Goal: Task Accomplishment & Management: Complete application form

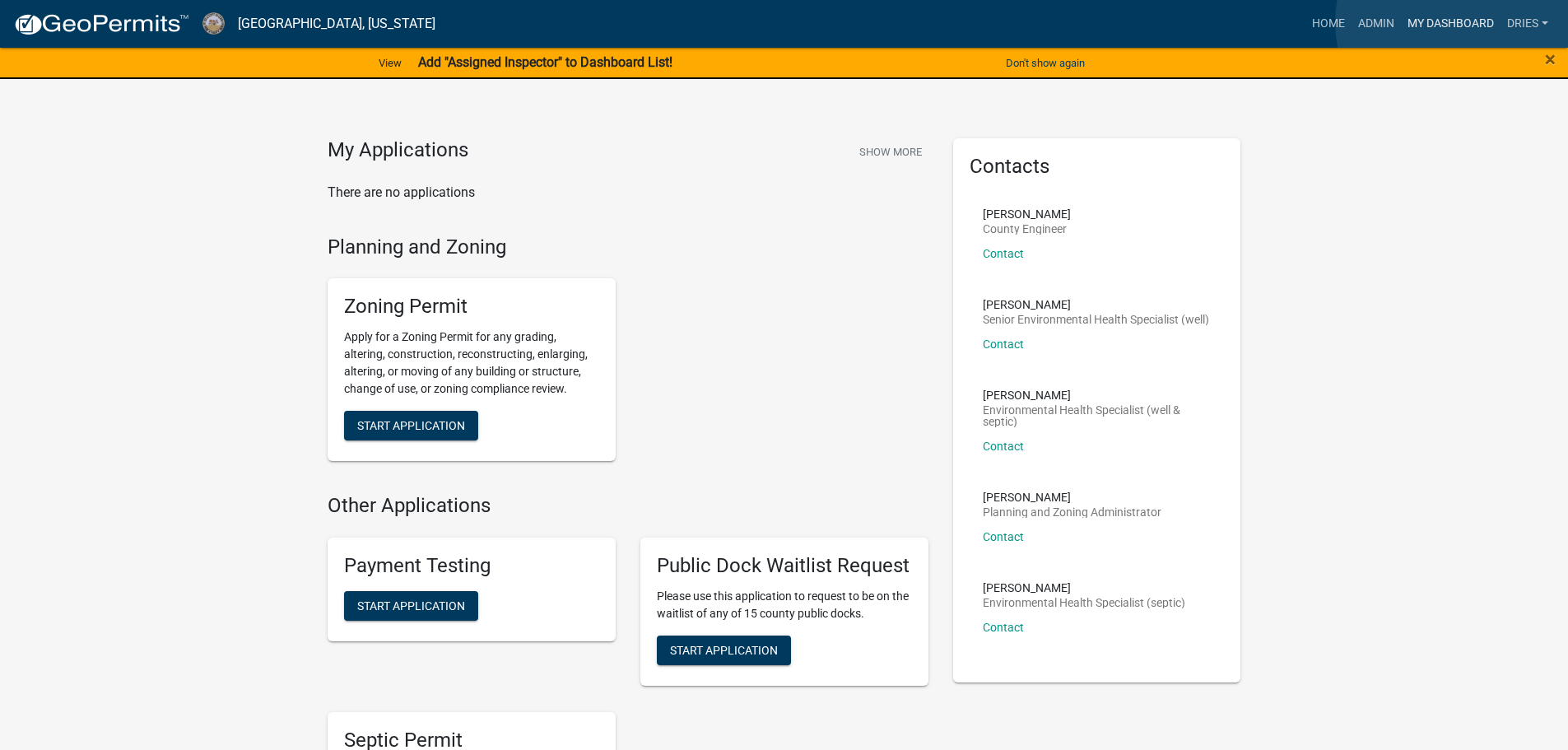
drag, startPoint x: 0, startPoint y: 0, endPoint x: 1460, endPoint y: 22, distance: 1460.2
click at [1460, 22] on link "My Dashboard" at bounding box center [1450, 23] width 100 height 31
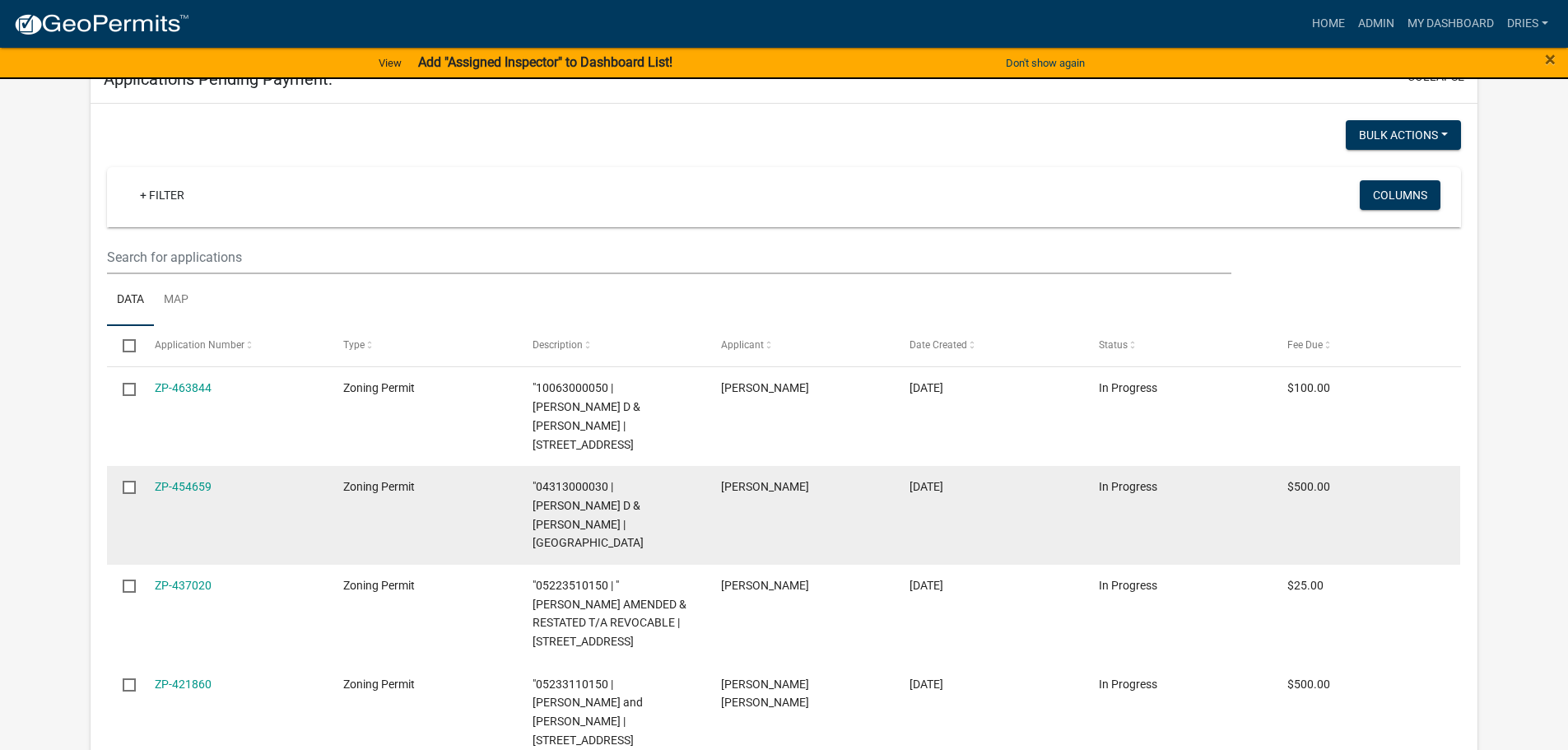
scroll to position [310, 0]
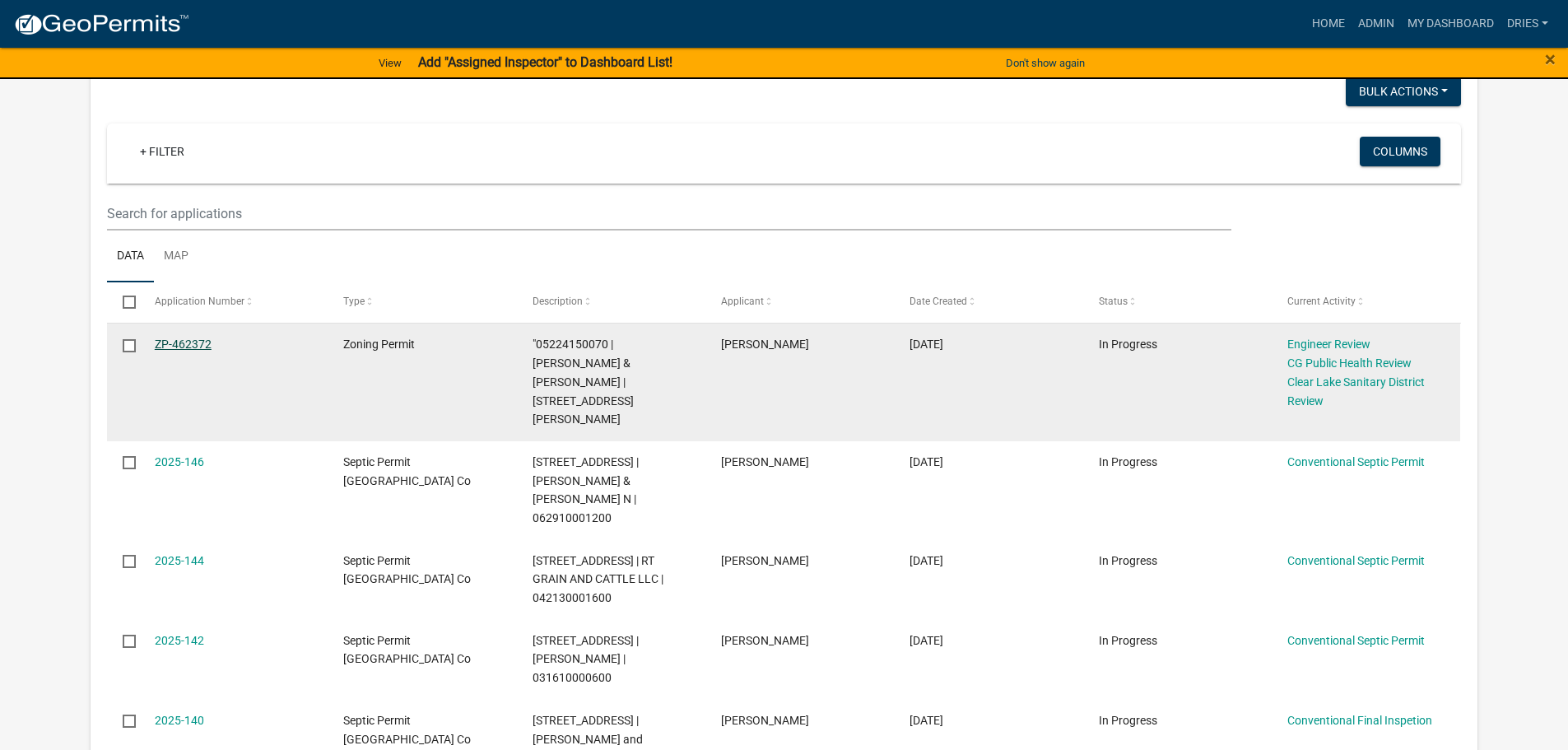
click at [191, 340] on link "ZP-462372" at bounding box center [183, 344] width 57 height 13
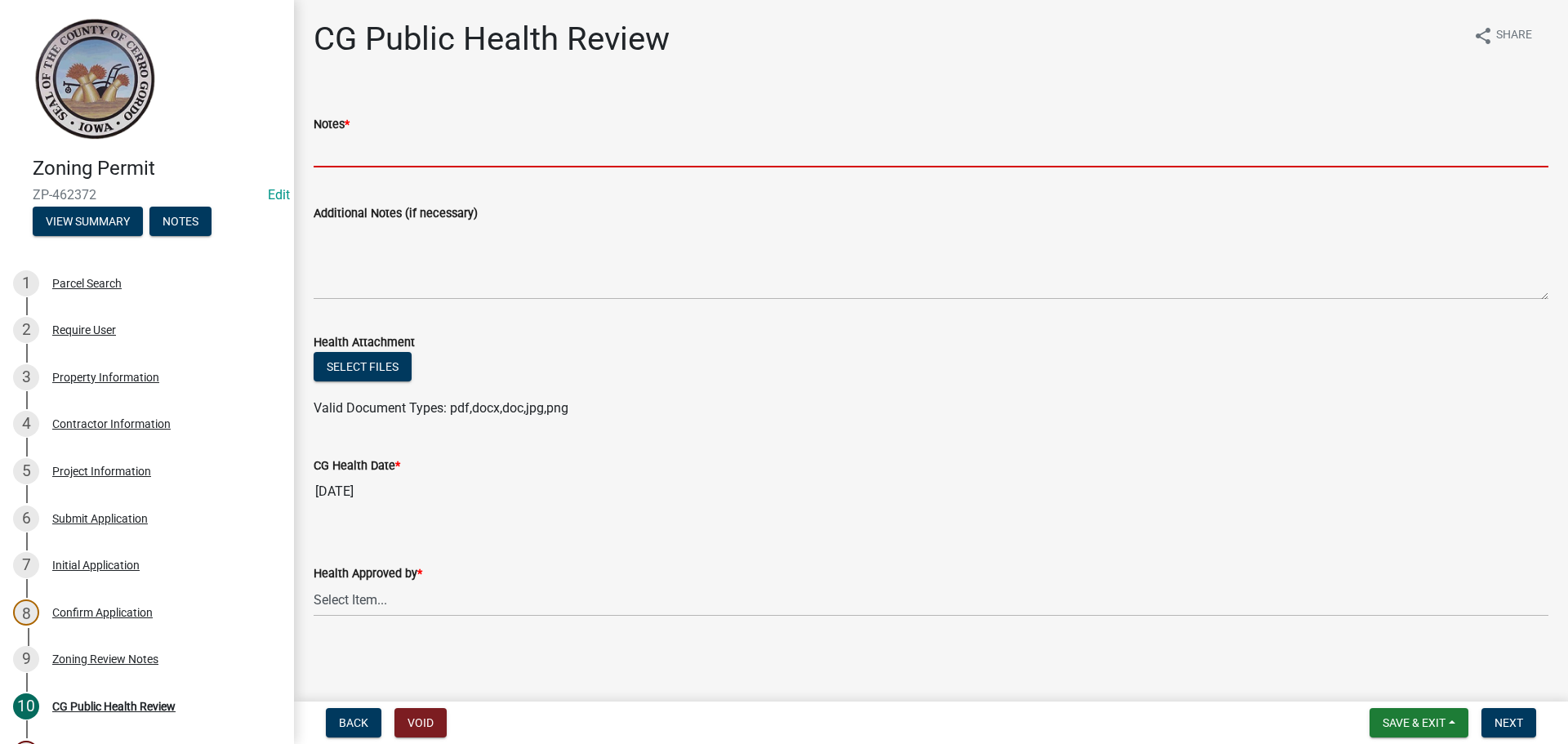
click at [387, 150] on input "Notes *" at bounding box center [930, 151] width 1235 height 33
type input "NA"
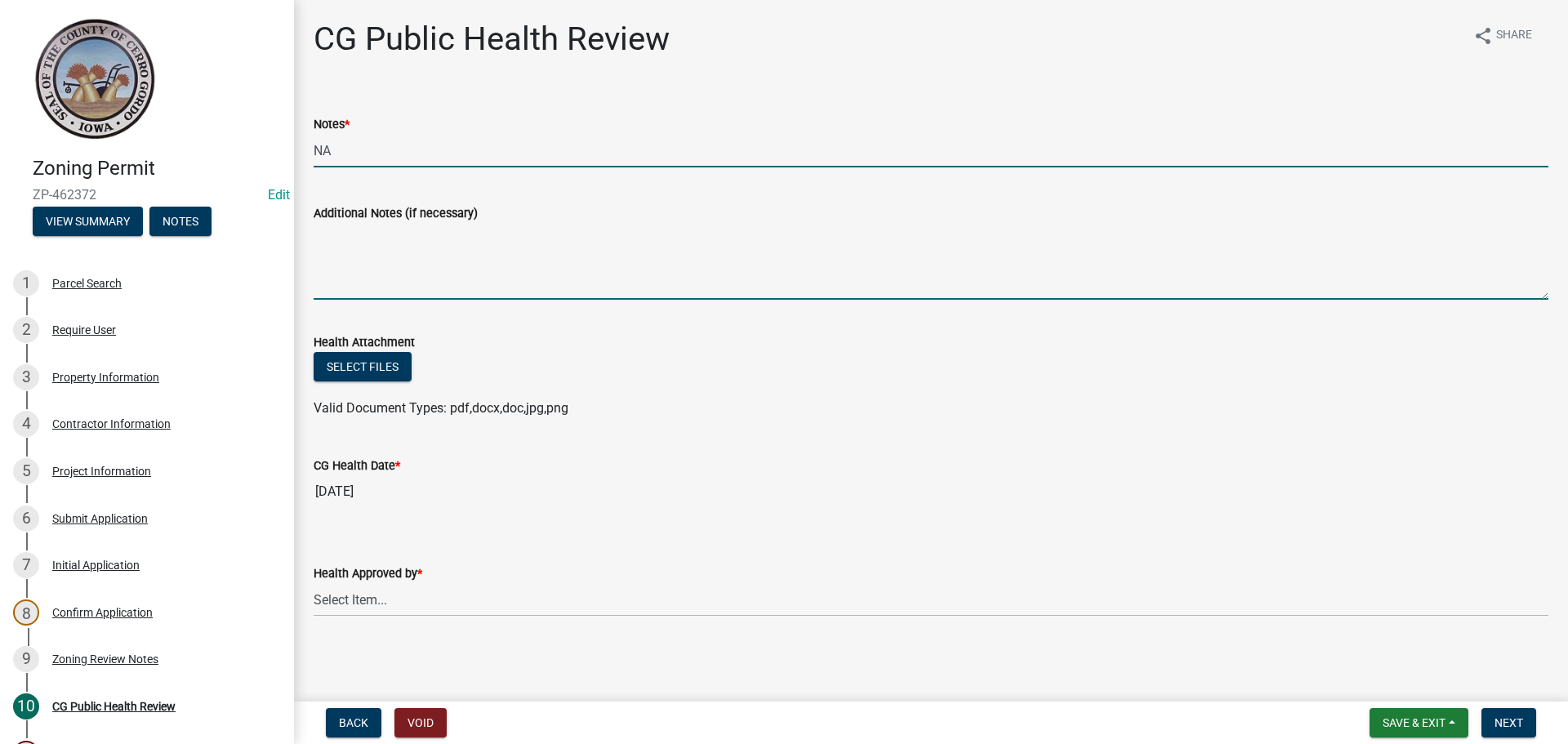
click at [366, 241] on textarea "Additional Notes (if necessary)" at bounding box center [930, 261] width 1235 height 76
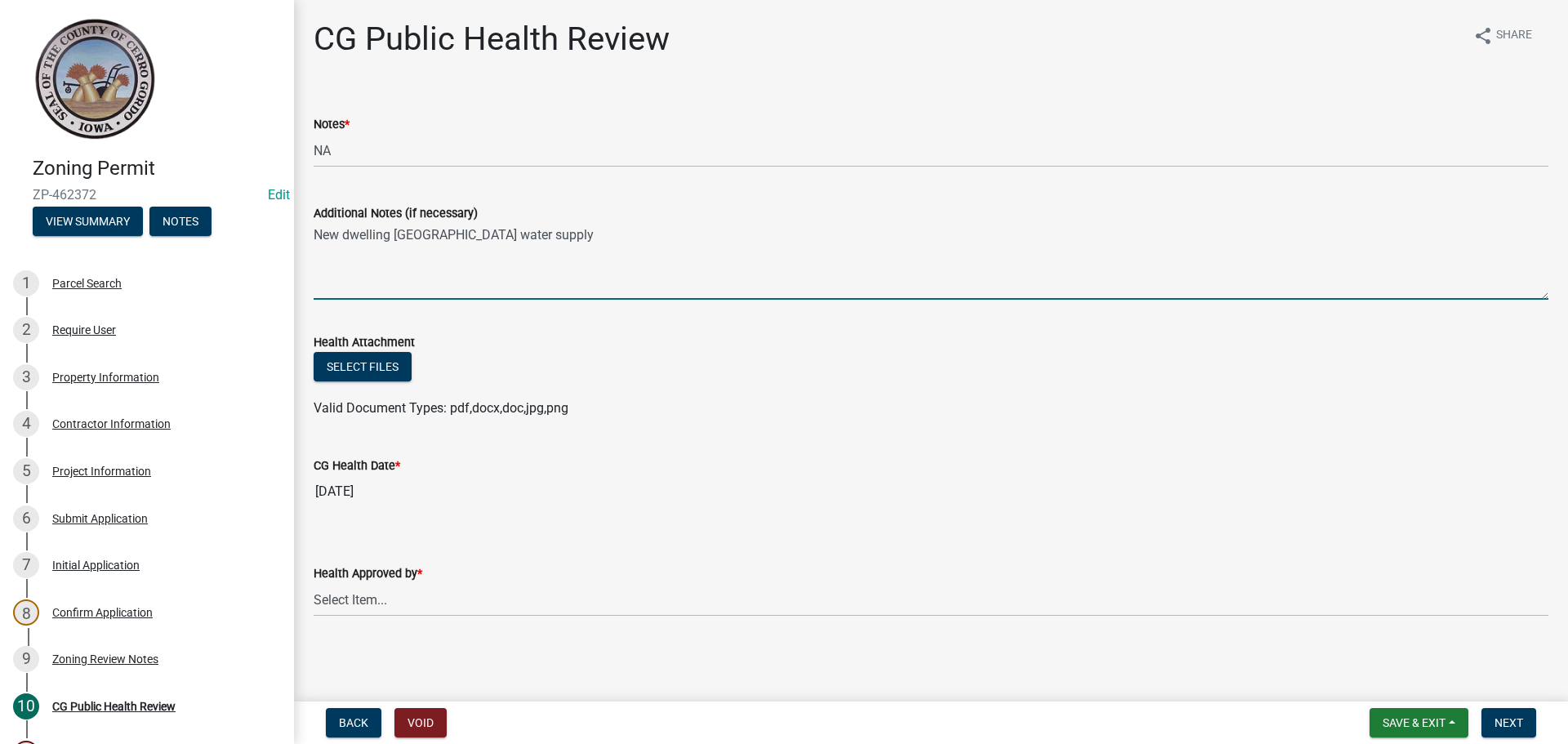
click at [392, 240] on textarea "New dwelling [GEOGRAPHIC_DATA] water supply" at bounding box center [930, 261] width 1235 height 76
click at [541, 235] on textarea "New dwelling. [GEOGRAPHIC_DATA] water supply" at bounding box center [930, 261] width 1235 height 76
type textarea "New dwelling. [GEOGRAPHIC_DATA] water supply."
click at [734, 608] on select "Select Item... [PERSON_NAME] [PERSON_NAME] [PERSON_NAME]" at bounding box center [930, 600] width 1235 height 33
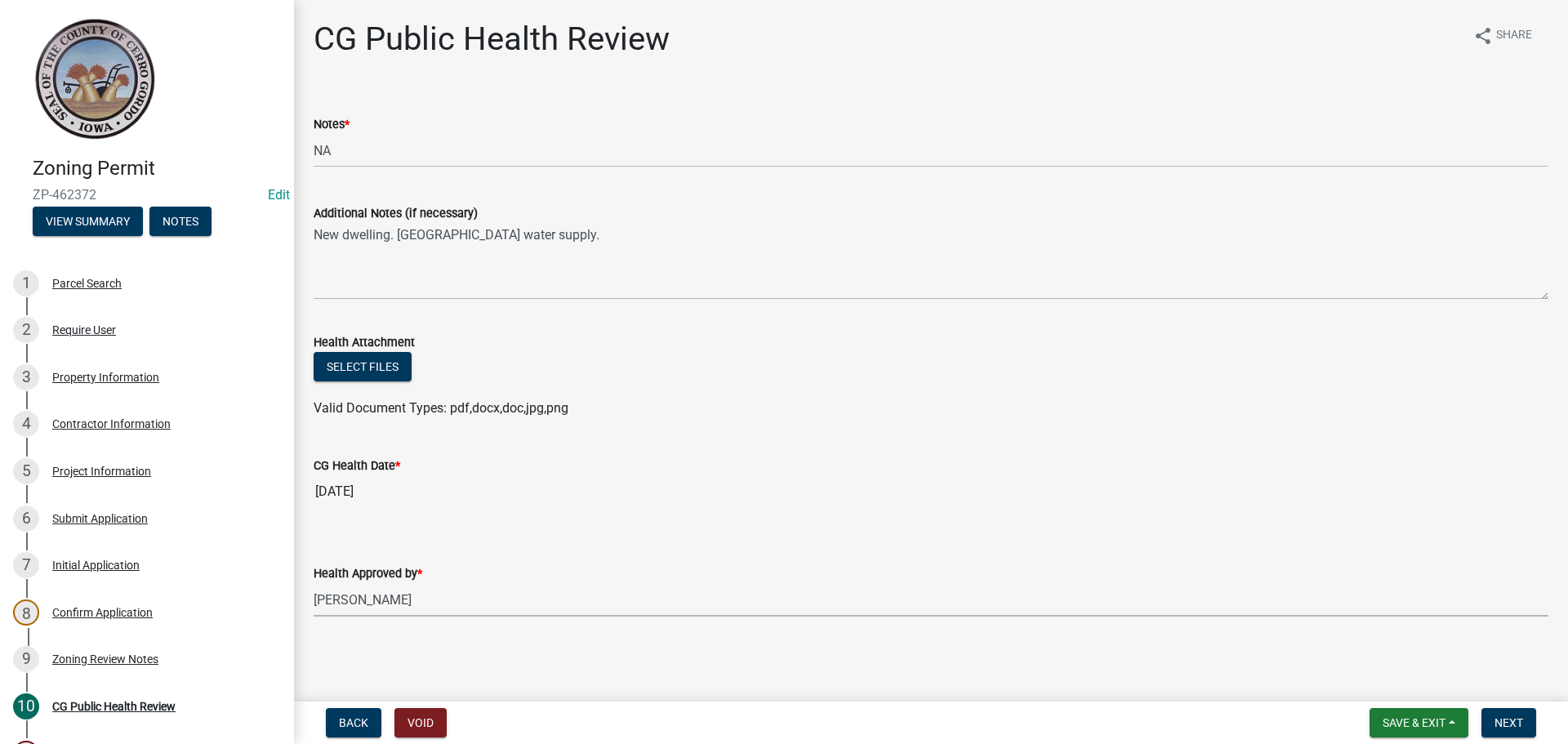
click at [313, 583] on select "Select Item... [PERSON_NAME] [PERSON_NAME] [PERSON_NAME]" at bounding box center [930, 600] width 1235 height 33
select select "037176cc-34bf-4da4-b28d-ae68c61bb9b8"
click at [1519, 720] on span "Next" at bounding box center [1508, 722] width 29 height 13
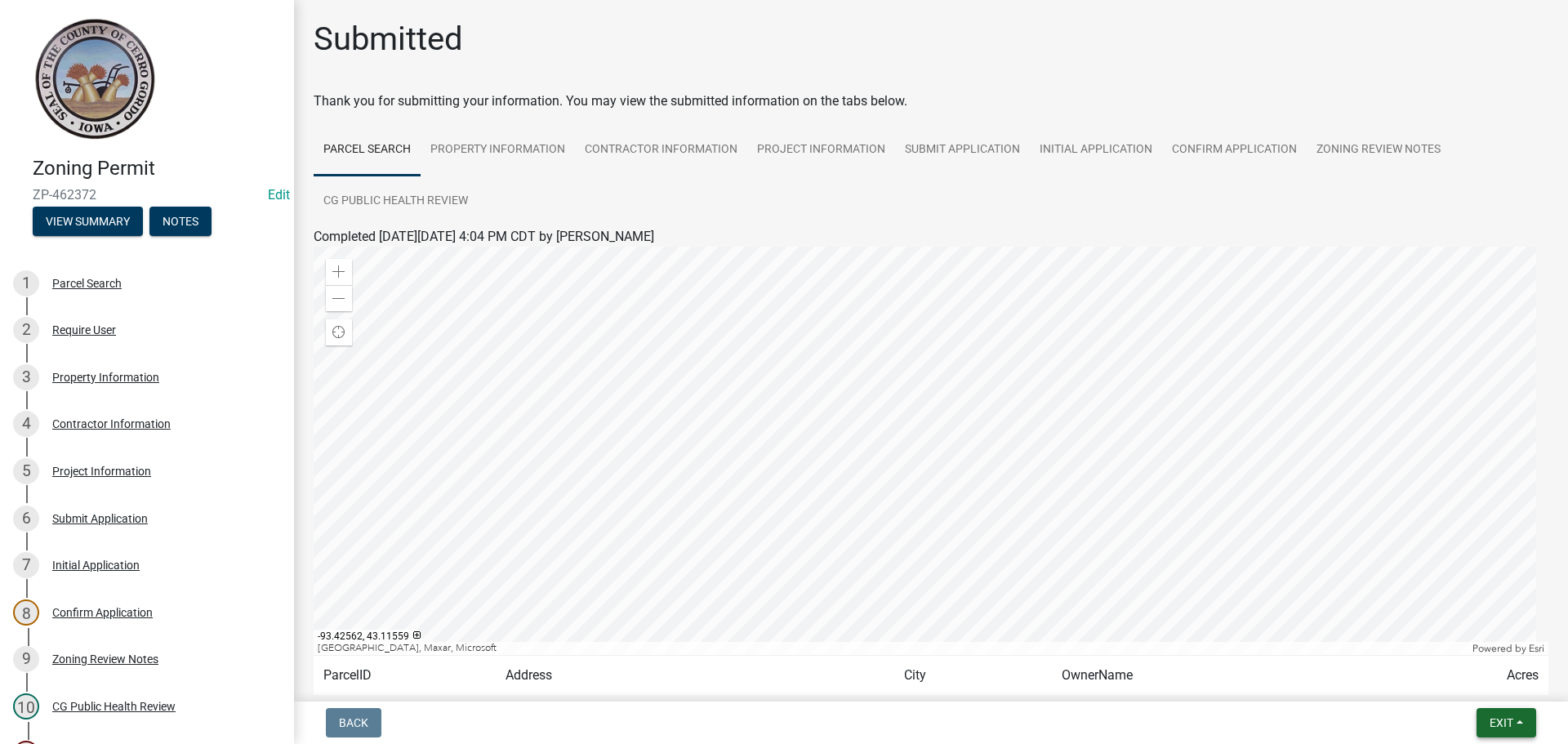
click at [1510, 726] on span "Exit" at bounding box center [1501, 722] width 24 height 13
click at [1477, 685] on button "Save & Exit" at bounding box center [1471, 680] width 131 height 39
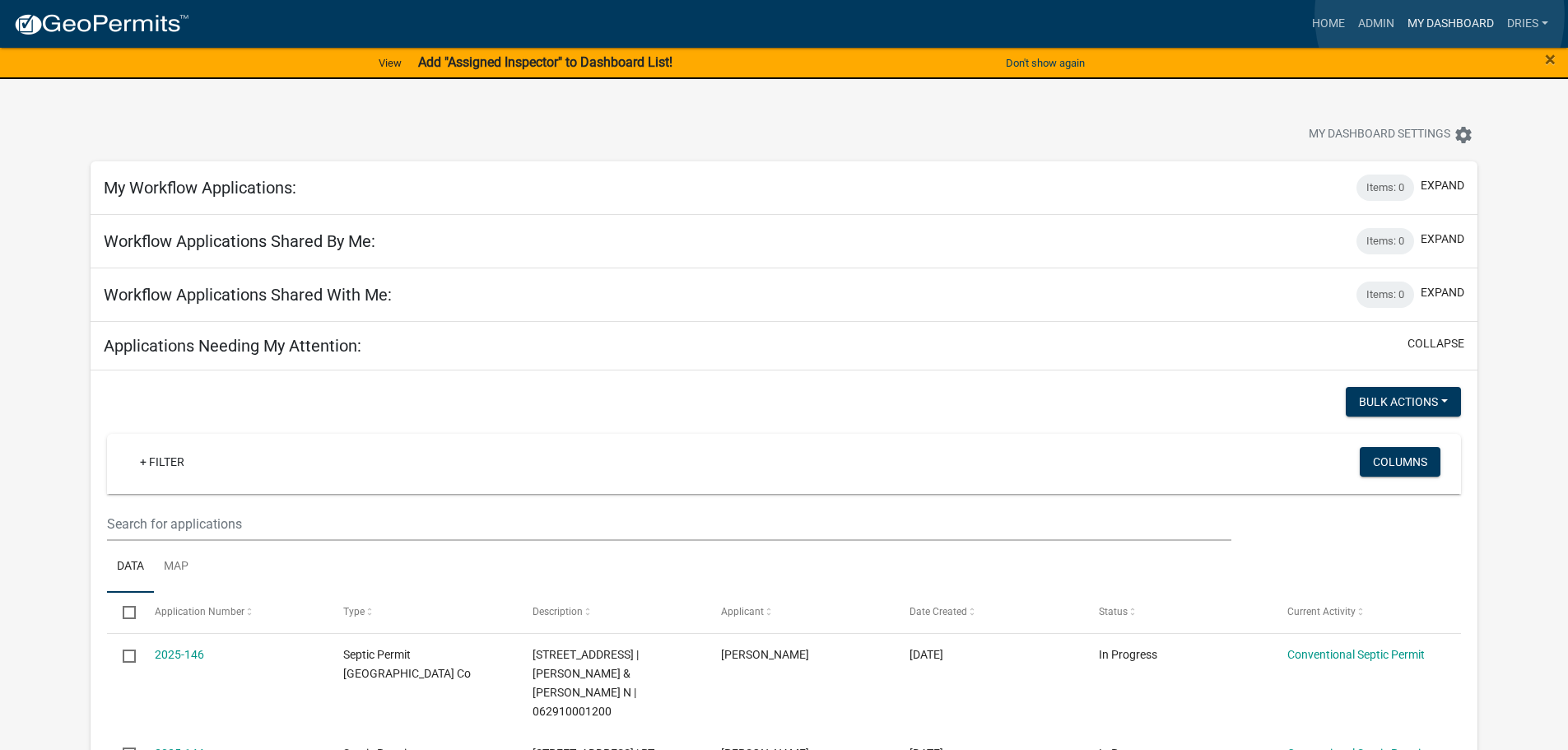
click at [1440, 15] on link "My Dashboard" at bounding box center [1450, 23] width 100 height 31
